Goal: Transaction & Acquisition: Purchase product/service

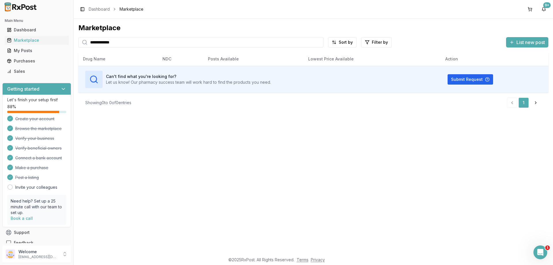
drag, startPoint x: 139, startPoint y: 43, endPoint x: 37, endPoint y: 47, distance: 102.3
click at [78, 47] on input "**********" at bounding box center [200, 42] width 245 height 10
type input "**********"
click at [27, 41] on div "Marketplace" at bounding box center [37, 40] width 60 height 6
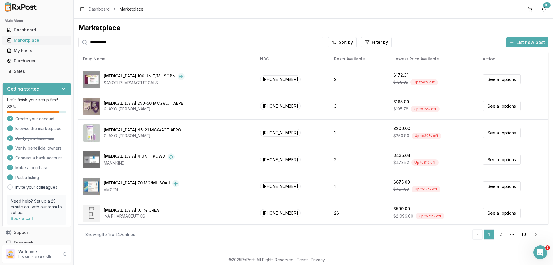
click at [28, 43] on link "Marketplace" at bounding box center [37, 40] width 64 height 10
click at [371, 43] on html "**********" at bounding box center [276, 132] width 553 height 265
click at [313, 55] on button "button" at bounding box center [311, 54] width 5 height 5
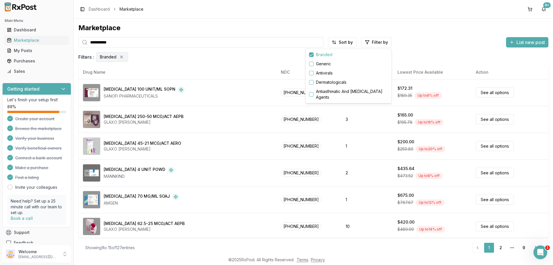
click at [250, 173] on html "**********" at bounding box center [276, 132] width 553 height 265
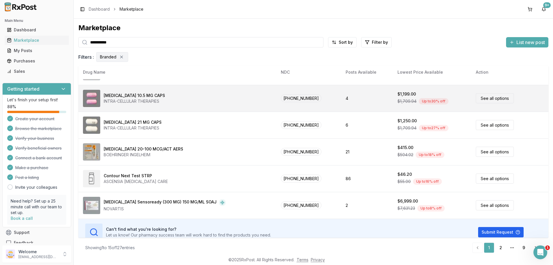
scroll to position [270, 0]
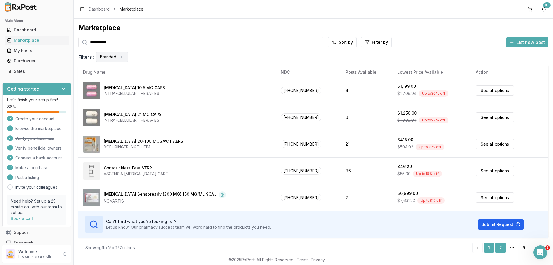
click at [501, 246] on link "2" at bounding box center [500, 248] width 10 height 10
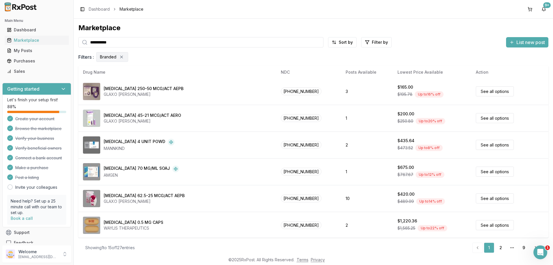
scroll to position [0, 0]
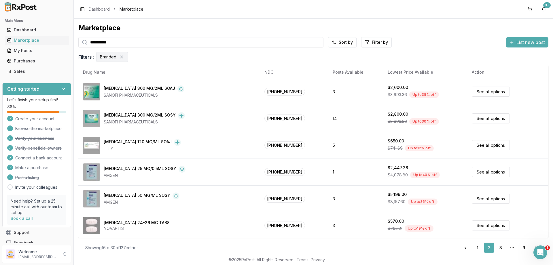
scroll to position [270, 0]
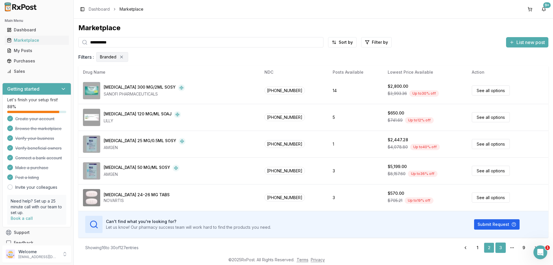
click at [501, 247] on link "3" at bounding box center [500, 248] width 10 height 10
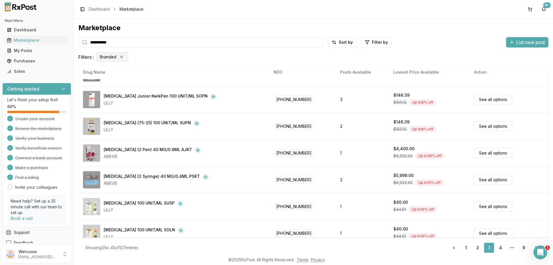
scroll to position [270, 0]
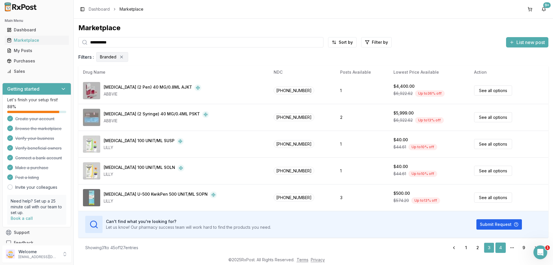
click at [499, 247] on link "4" at bounding box center [500, 248] width 10 height 10
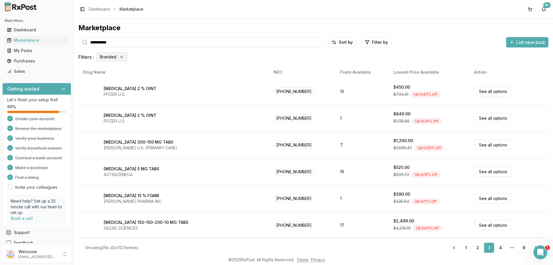
scroll to position [0, 0]
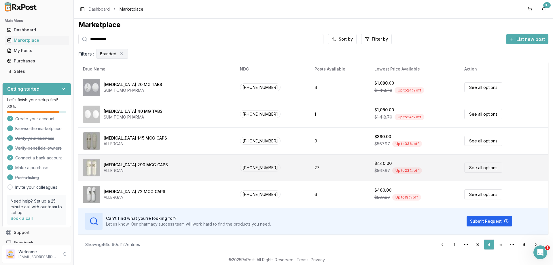
scroll to position [4, 0]
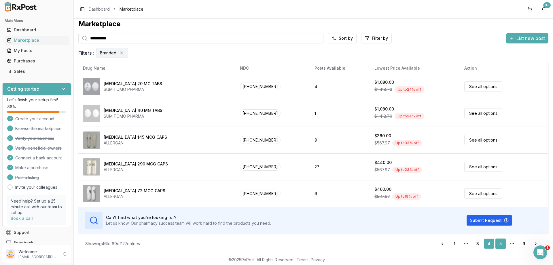
click at [499, 243] on link "5" at bounding box center [500, 244] width 10 height 10
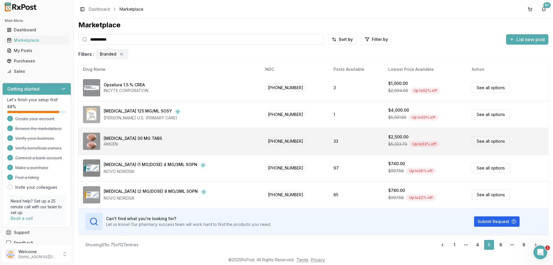
scroll to position [4, 0]
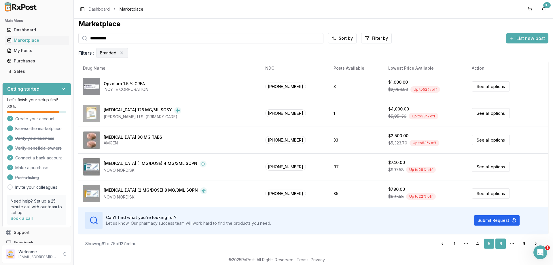
click at [500, 244] on link "6" at bounding box center [500, 244] width 10 height 10
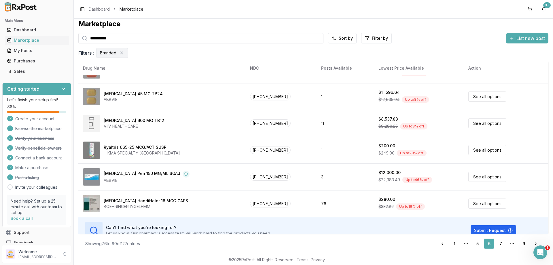
scroll to position [270, 0]
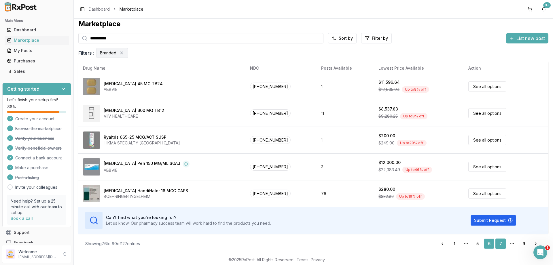
click at [499, 242] on link "7" at bounding box center [500, 244] width 10 height 10
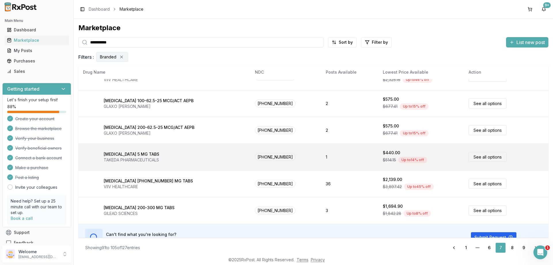
scroll to position [270, 0]
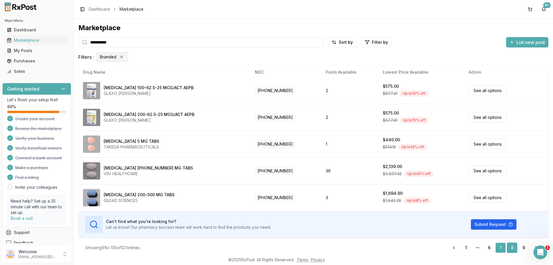
click at [512, 248] on link "8" at bounding box center [512, 248] width 10 height 10
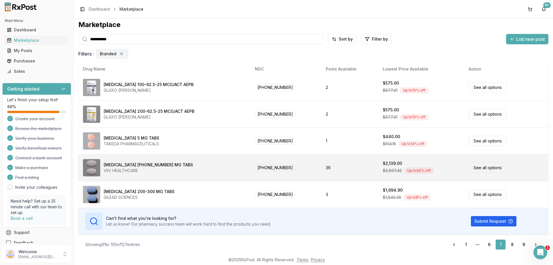
scroll to position [4, 0]
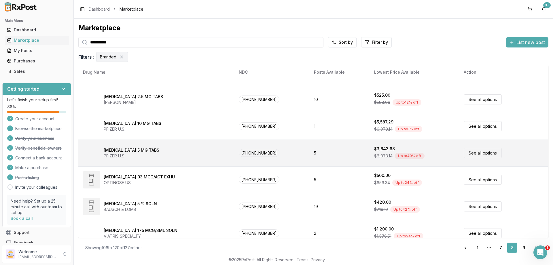
scroll to position [270, 0]
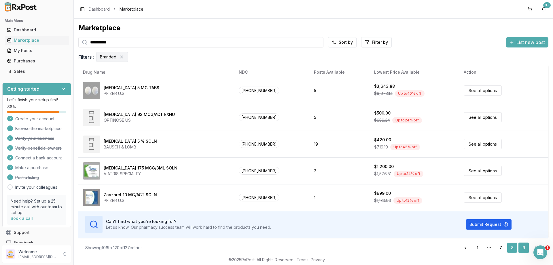
click at [523, 245] on link "9" at bounding box center [523, 248] width 10 height 10
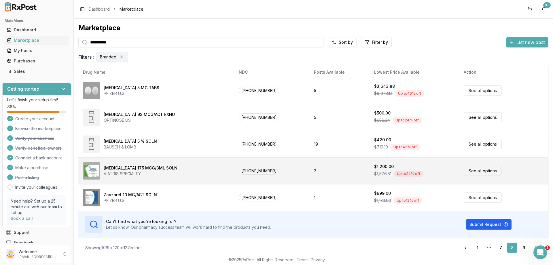
scroll to position [56, 0]
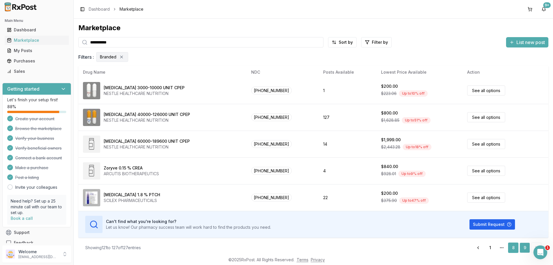
click at [511, 247] on link "8" at bounding box center [513, 248] width 10 height 10
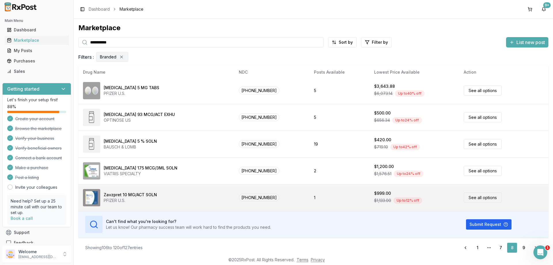
scroll to position [4, 0]
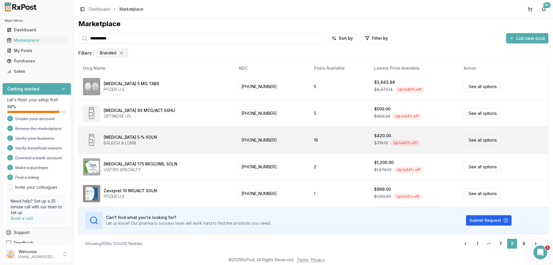
click at [464, 141] on link "See all options" at bounding box center [483, 140] width 38 height 10
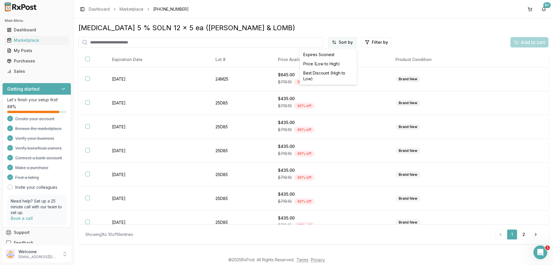
click at [342, 46] on html "Main Menu Dashboard Marketplace My Posts Purchases Sales Getting started Let's …" at bounding box center [276, 132] width 553 height 265
click at [319, 62] on div "Price (Low to High)" at bounding box center [328, 63] width 55 height 9
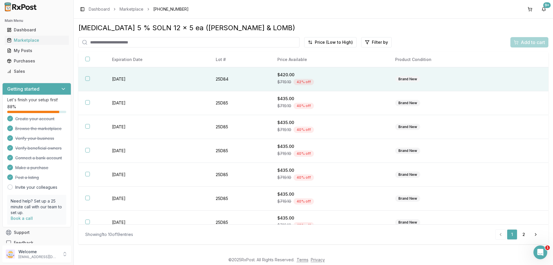
click at [89, 78] on button "button" at bounding box center [87, 78] width 5 height 5
click at [529, 40] on span "Add to cart" at bounding box center [533, 42] width 24 height 7
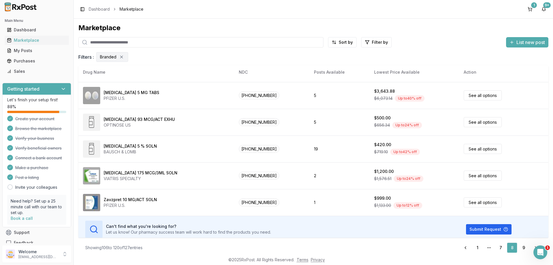
scroll to position [270, 0]
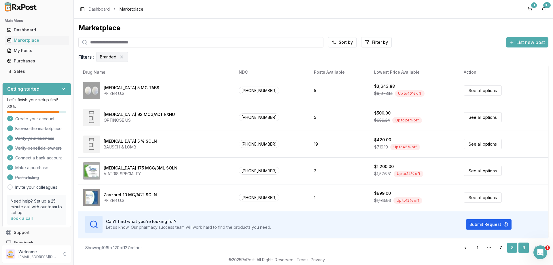
click at [522, 247] on link "9" at bounding box center [523, 248] width 10 height 10
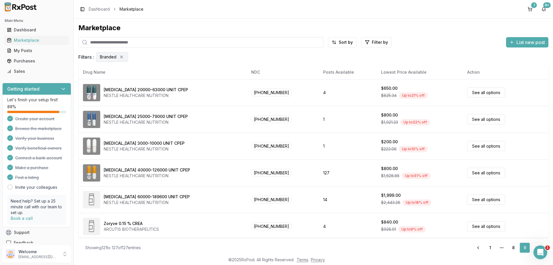
click at [150, 46] on input "search" at bounding box center [200, 42] width 245 height 10
type input "*******"
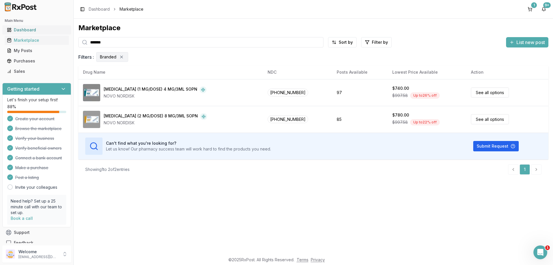
click at [27, 32] on div "Dashboard" at bounding box center [37, 30] width 60 height 6
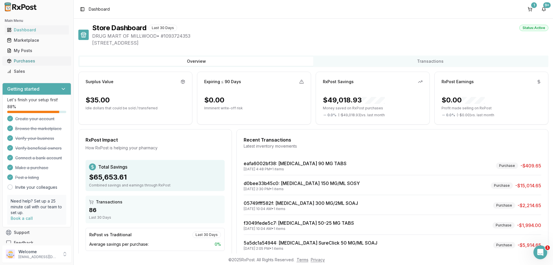
click at [25, 62] on div "Purchases" at bounding box center [37, 61] width 60 height 6
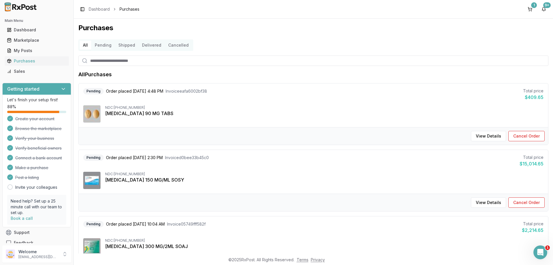
click at [104, 45] on button "Pending" at bounding box center [103, 45] width 24 height 9
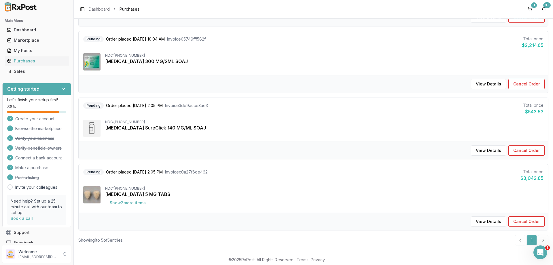
scroll to position [191, 0]
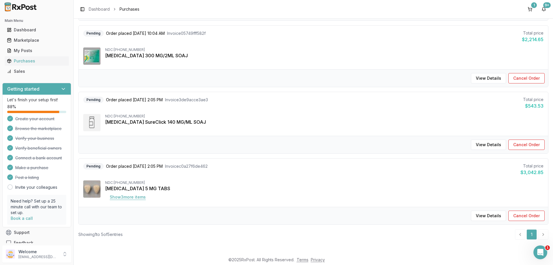
click at [127, 196] on button "Show 3 more item s" at bounding box center [127, 197] width 45 height 10
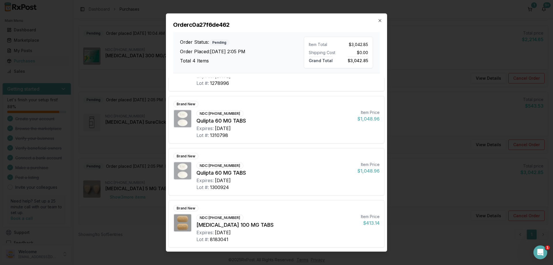
scroll to position [0, 0]
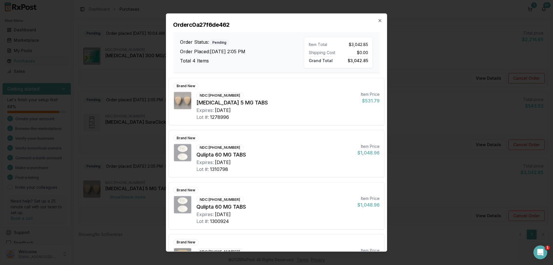
click at [384, 20] on div "Order c0a27f6de462 Order Status: Pending Order Placed: [DATE] 2:05 PM Total 4 I…" at bounding box center [276, 44] width 221 height 60
click at [381, 22] on icon "button" at bounding box center [380, 20] width 5 height 5
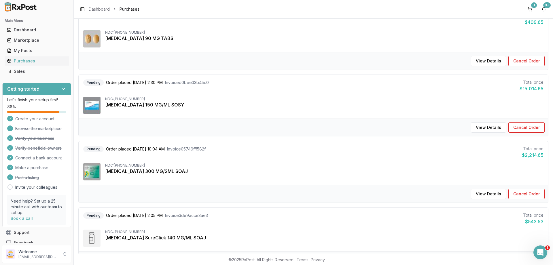
scroll to position [87, 0]
